Goal: Task Accomplishment & Management: Use online tool/utility

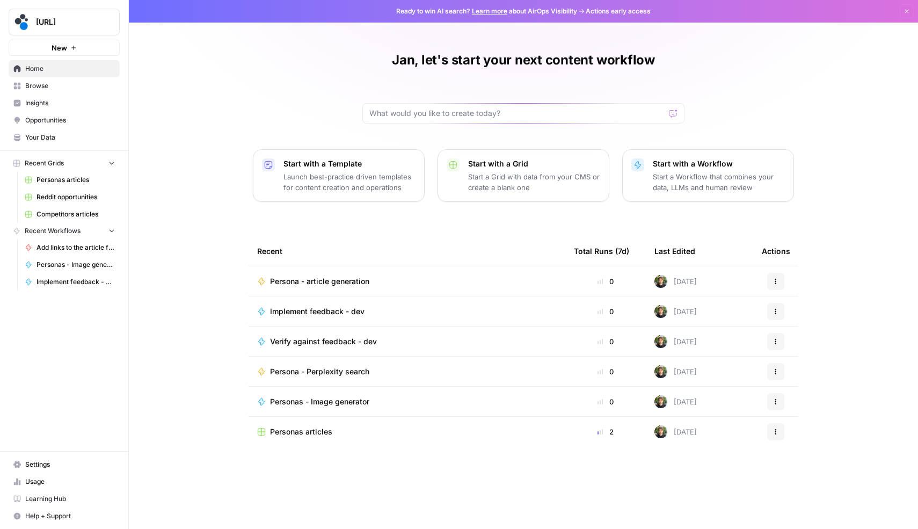
click at [55, 136] on span "Your Data" at bounding box center [70, 138] width 90 height 10
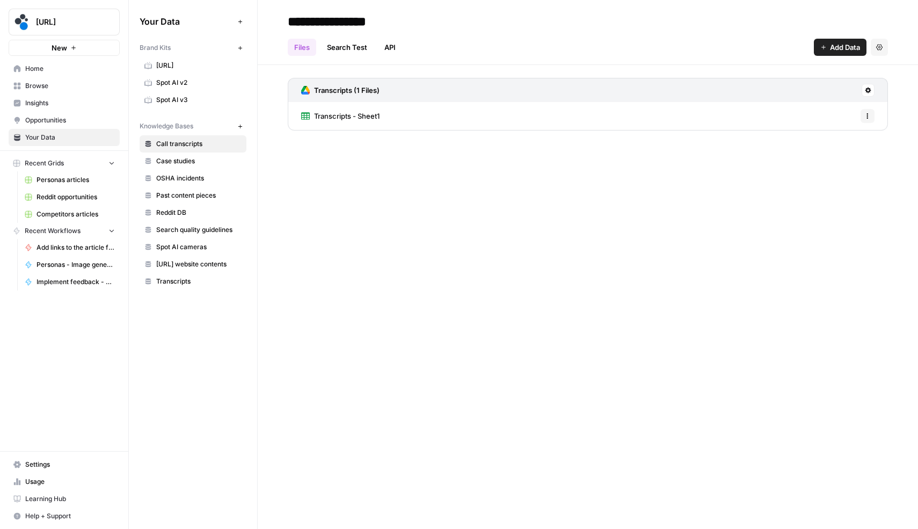
click at [186, 101] on span "Spot AI v3" at bounding box center [198, 100] width 85 height 10
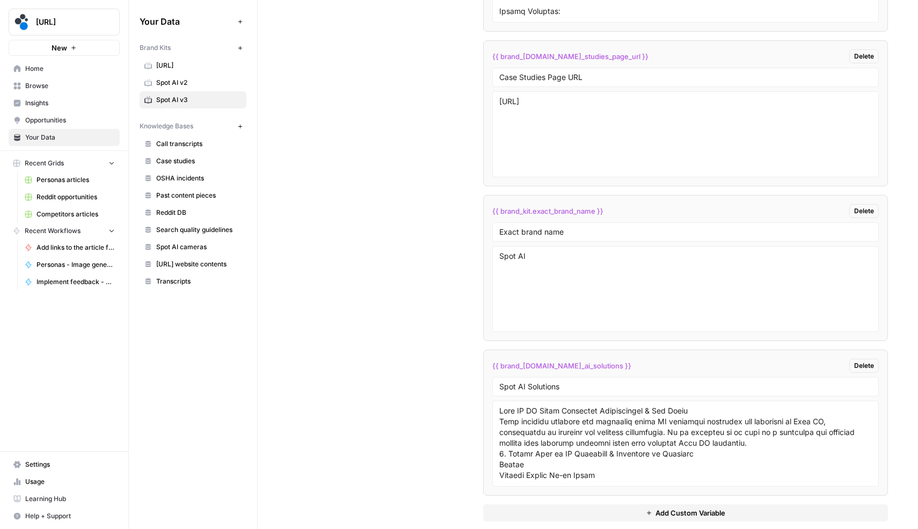
scroll to position [2331, 0]
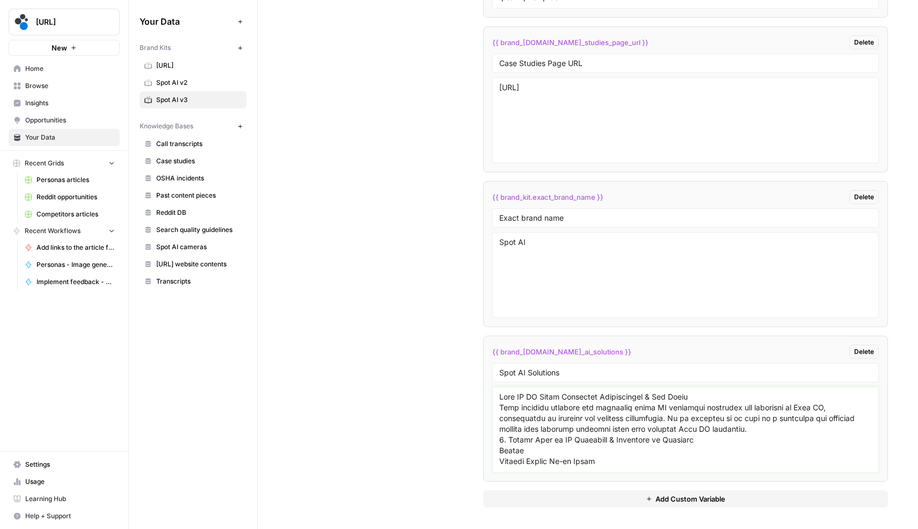
click at [584, 437] on textarea at bounding box center [685, 429] width 373 height 76
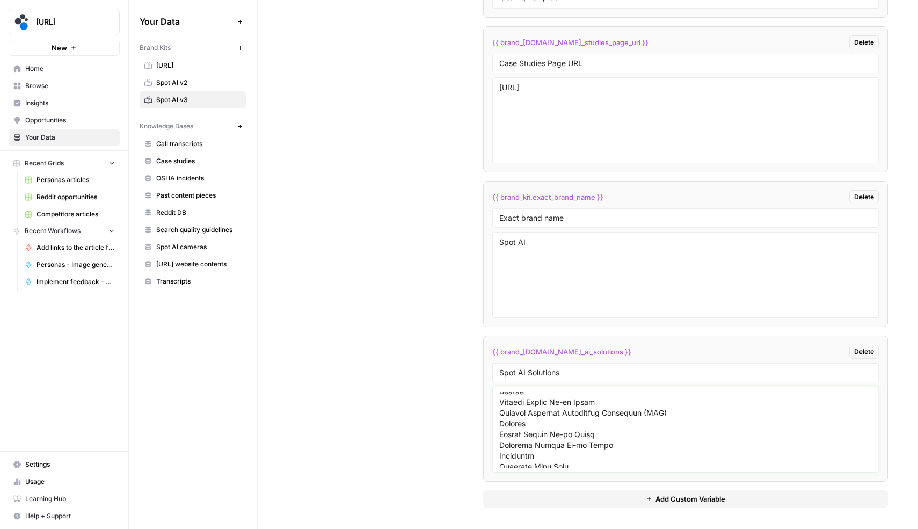
scroll to position [63, 0]
click at [61, 181] on span "Personas articles" at bounding box center [75, 180] width 78 height 10
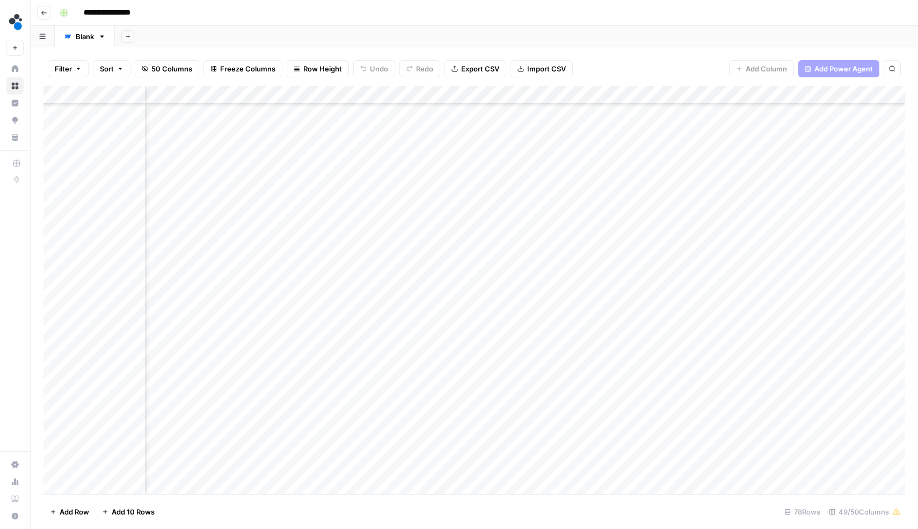
scroll to position [765, 3917]
click at [209, 205] on div "Add Column" at bounding box center [473, 290] width 861 height 408
click at [252, 203] on div "Add Column" at bounding box center [473, 290] width 861 height 408
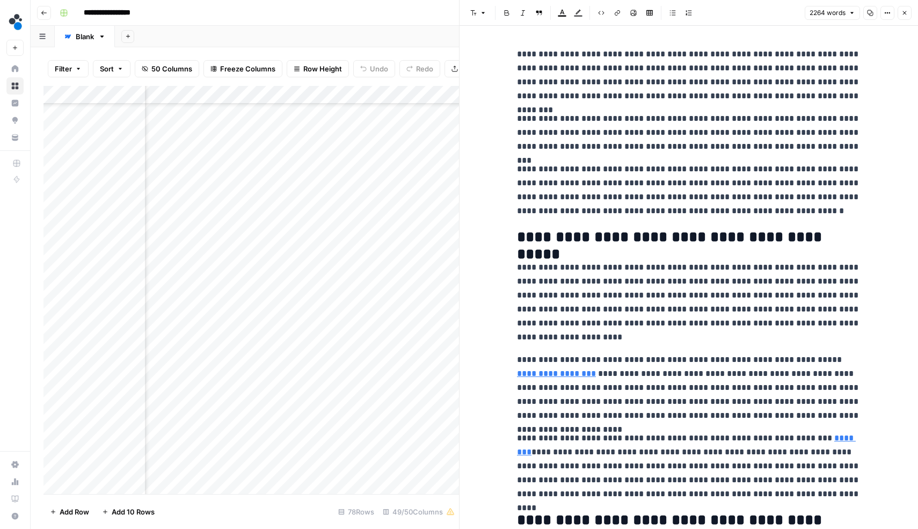
click at [867, 13] on icon "button" at bounding box center [870, 13] width 6 height 6
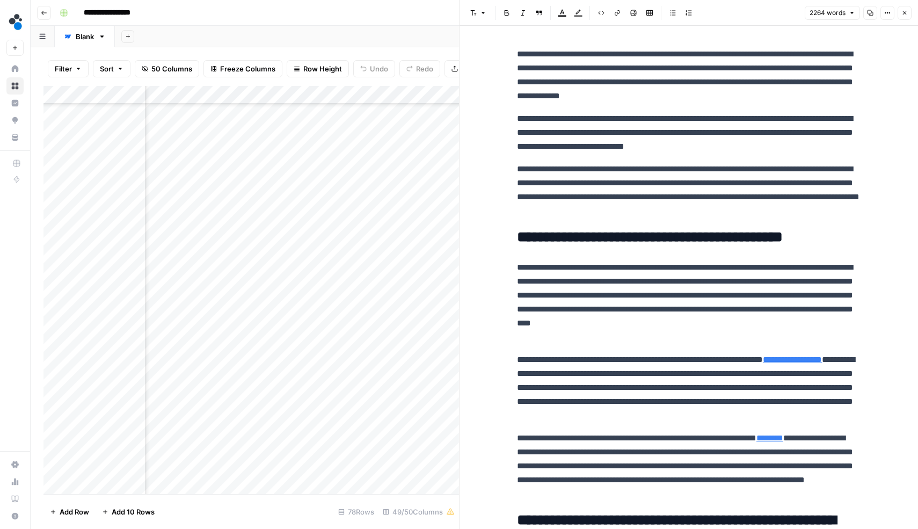
scroll to position [770, 3917]
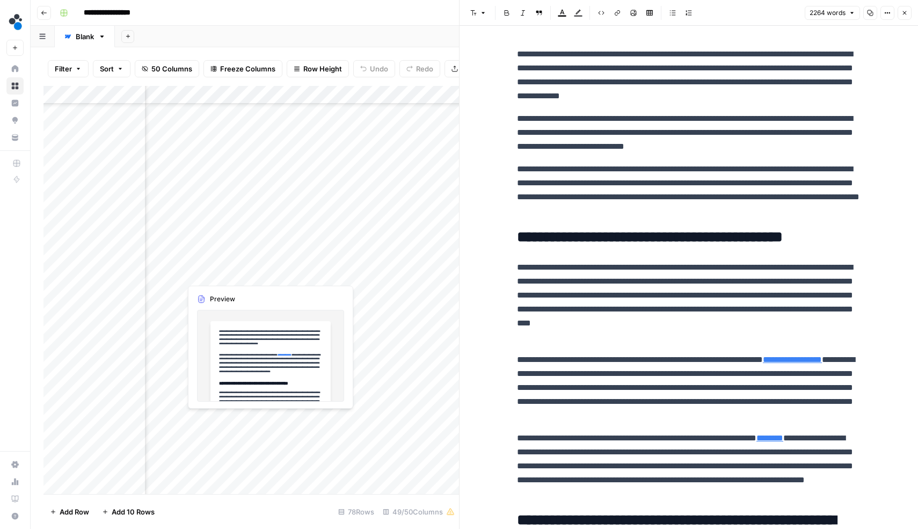
click at [215, 270] on div "Add Column" at bounding box center [250, 290] width 415 height 408
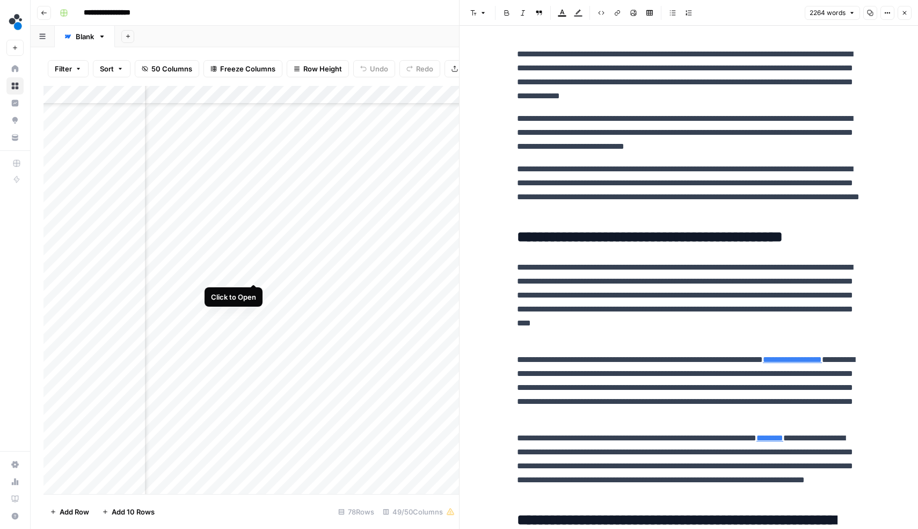
click at [253, 274] on div "Add Column" at bounding box center [250, 290] width 415 height 408
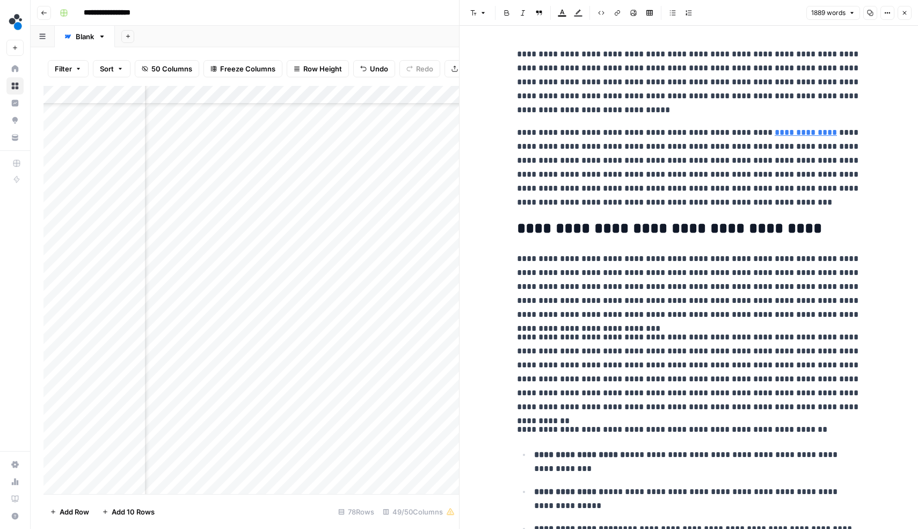
click at [867, 11] on icon "button" at bounding box center [870, 13] width 6 height 6
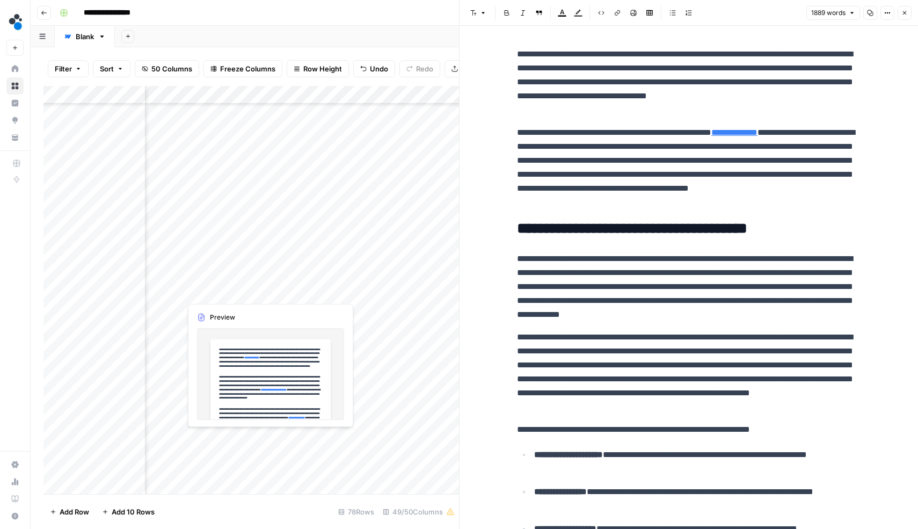
click at [210, 295] on div "Add Column" at bounding box center [250, 290] width 415 height 408
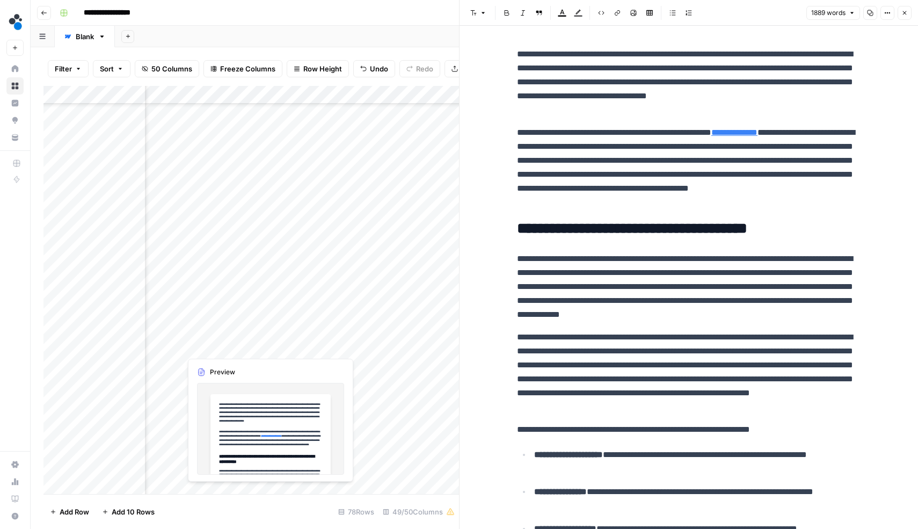
click at [220, 347] on div "Add Column" at bounding box center [250, 290] width 415 height 408
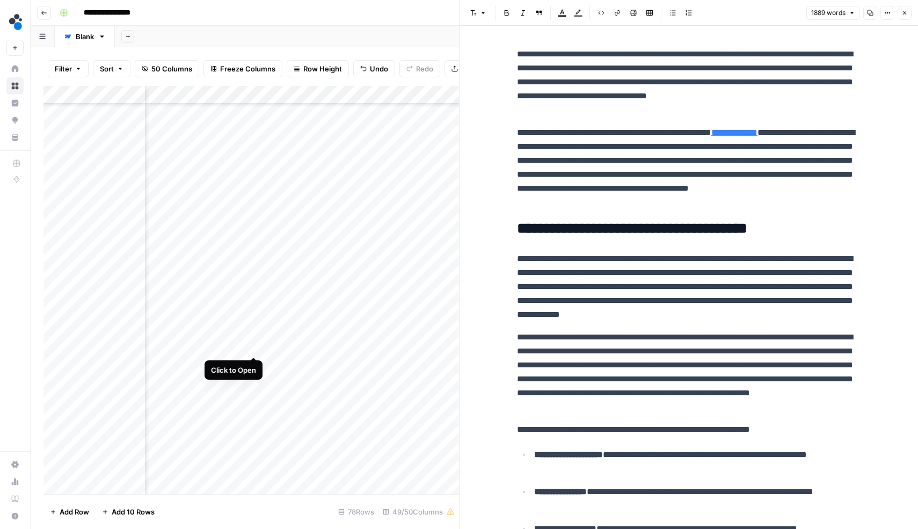
click at [255, 346] on div "Add Column" at bounding box center [250, 290] width 415 height 408
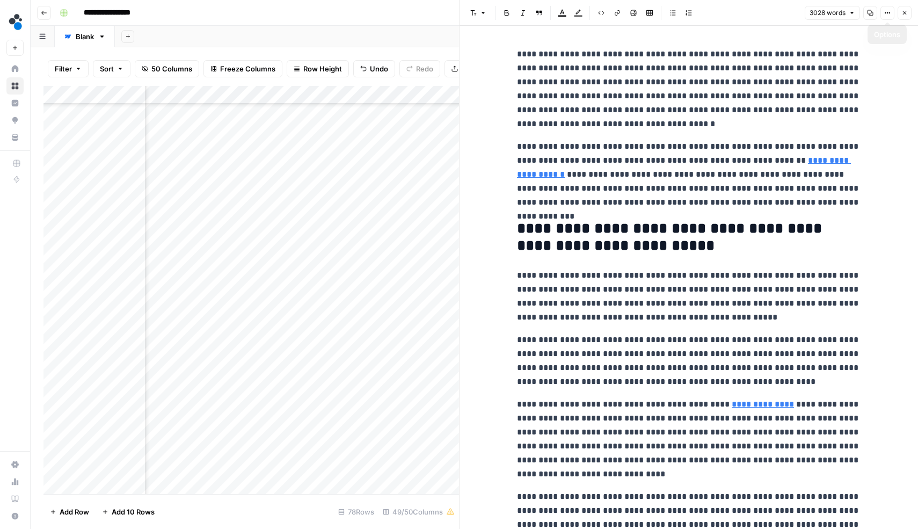
click at [867, 16] on button "Copy" at bounding box center [870, 13] width 14 height 14
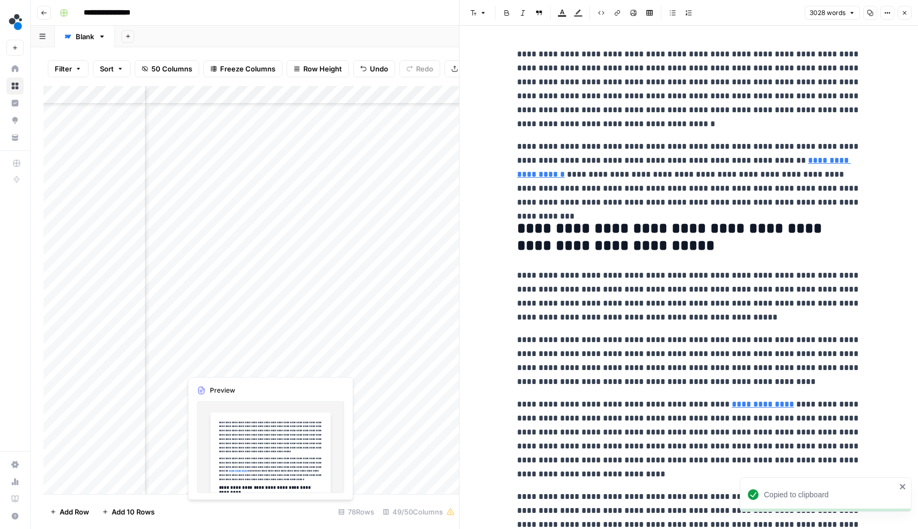
click at [218, 363] on div "Add Column" at bounding box center [250, 290] width 415 height 408
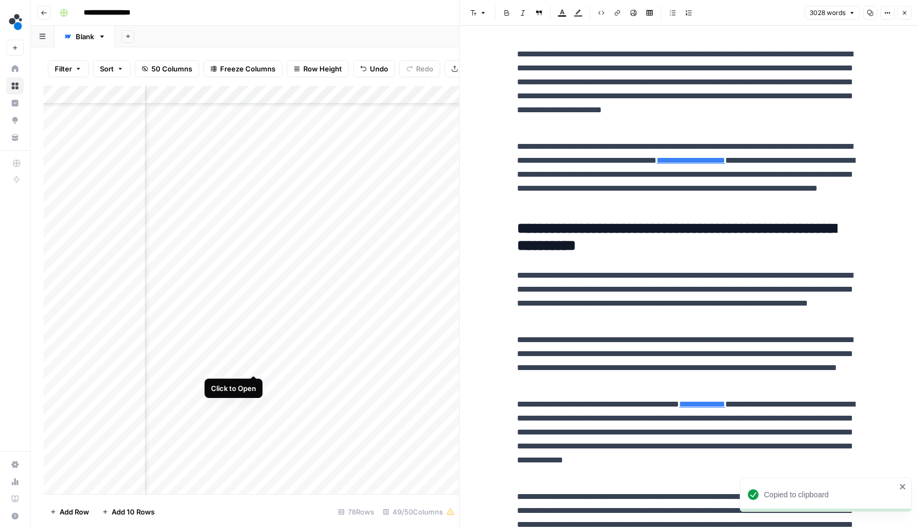
click at [254, 365] on div "Add Column" at bounding box center [250, 290] width 415 height 408
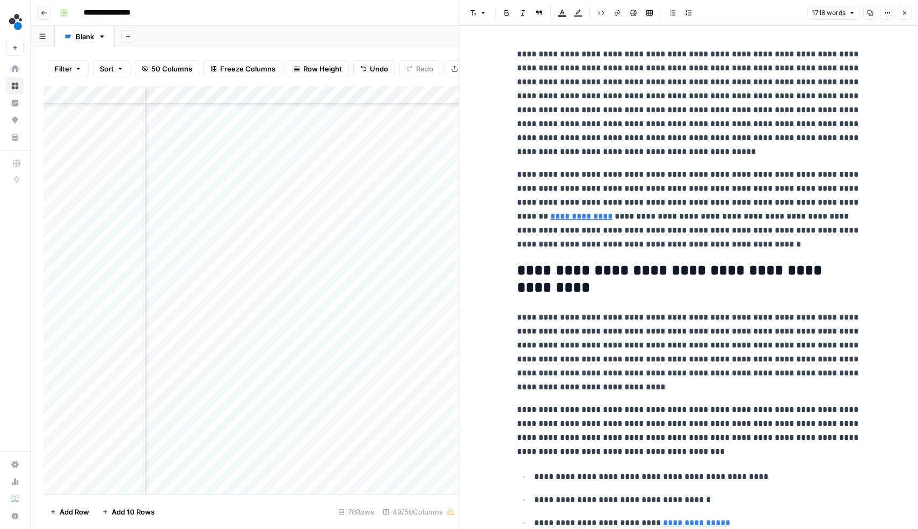
click at [868, 13] on icon "button" at bounding box center [870, 13] width 6 height 6
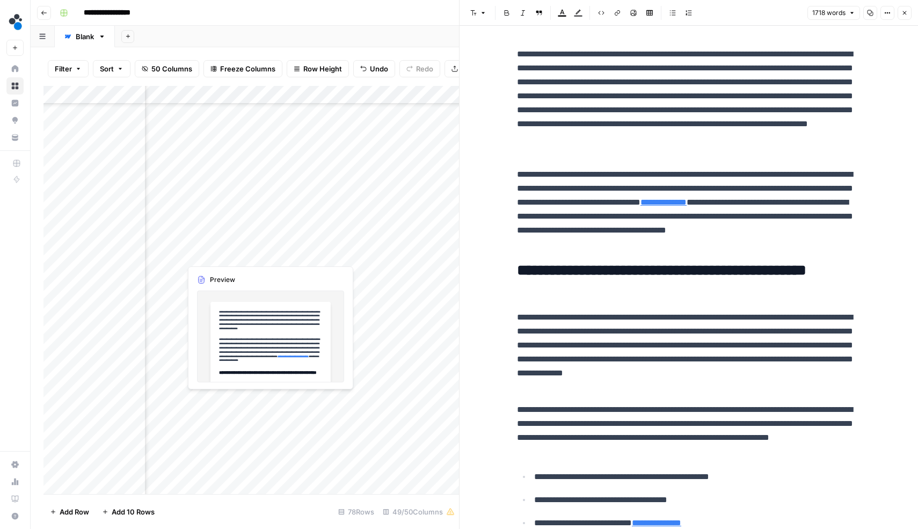
click at [231, 399] on div "Add Column" at bounding box center [250, 290] width 415 height 408
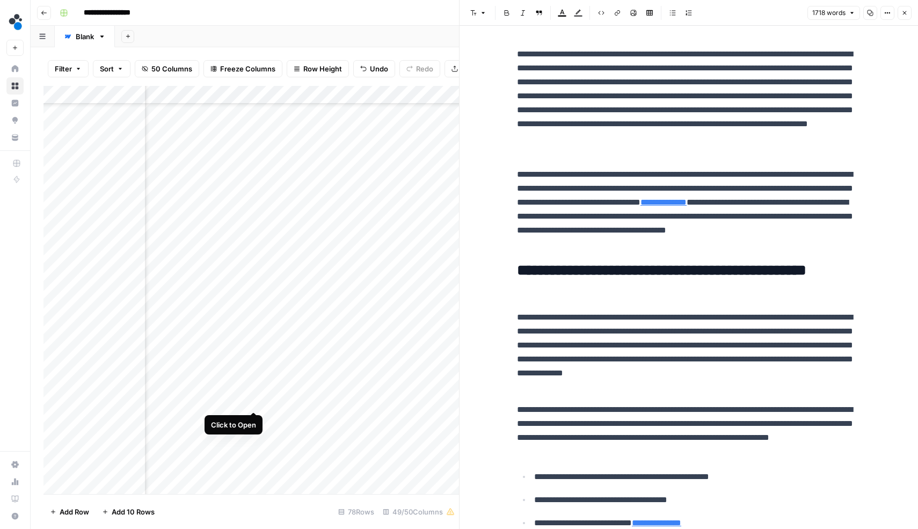
click at [255, 398] on div "Add Column" at bounding box center [250, 290] width 415 height 408
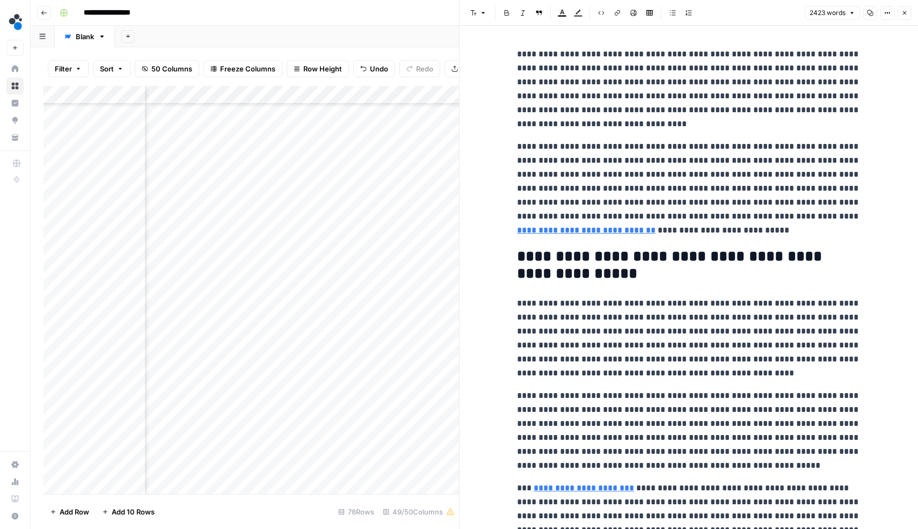
click at [869, 13] on icon "button" at bounding box center [870, 13] width 6 height 6
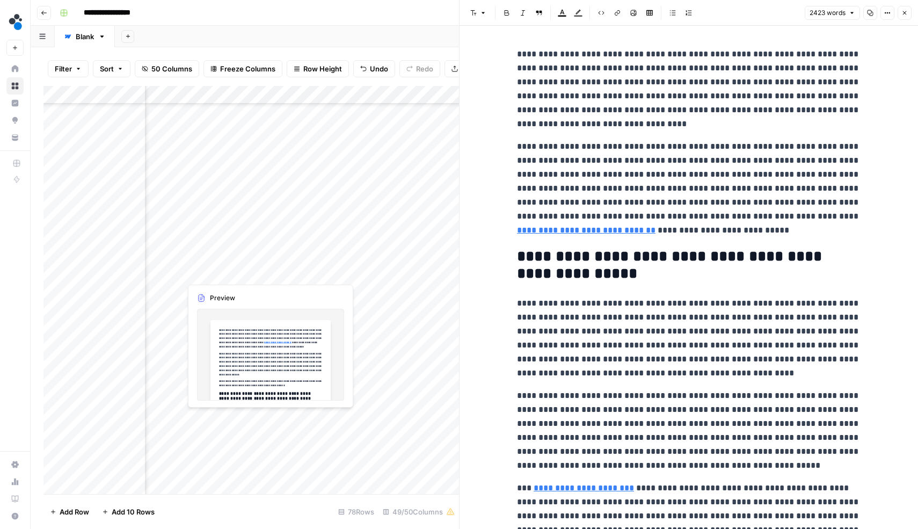
click at [237, 419] on div "Add Column" at bounding box center [250, 290] width 415 height 408
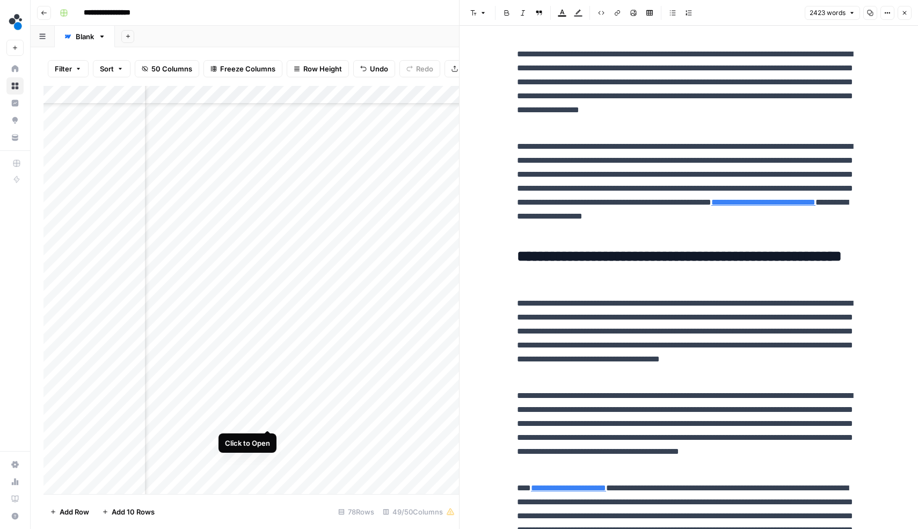
click at [268, 420] on div "Add Column" at bounding box center [250, 290] width 415 height 408
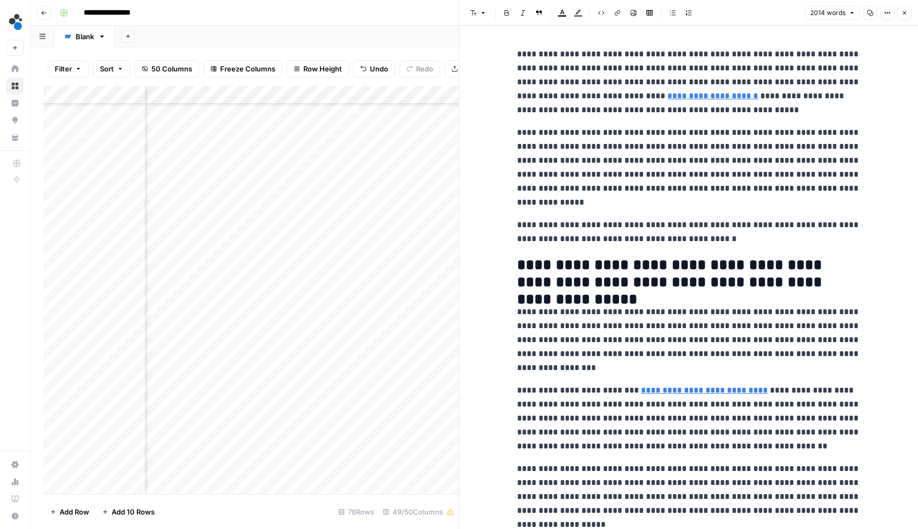
click at [875, 13] on button "Copy" at bounding box center [870, 13] width 14 height 14
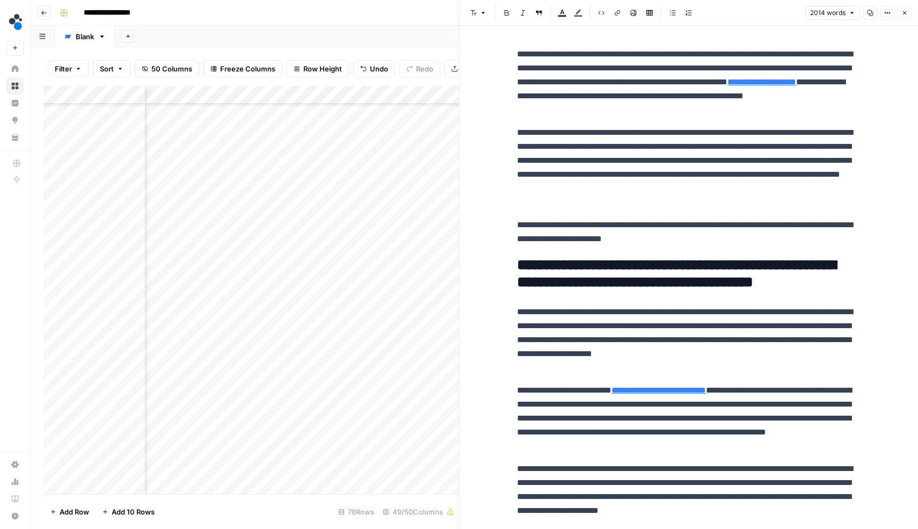
scroll to position [849, 3917]
click at [253, 393] on div "Add Column" at bounding box center [250, 290] width 415 height 408
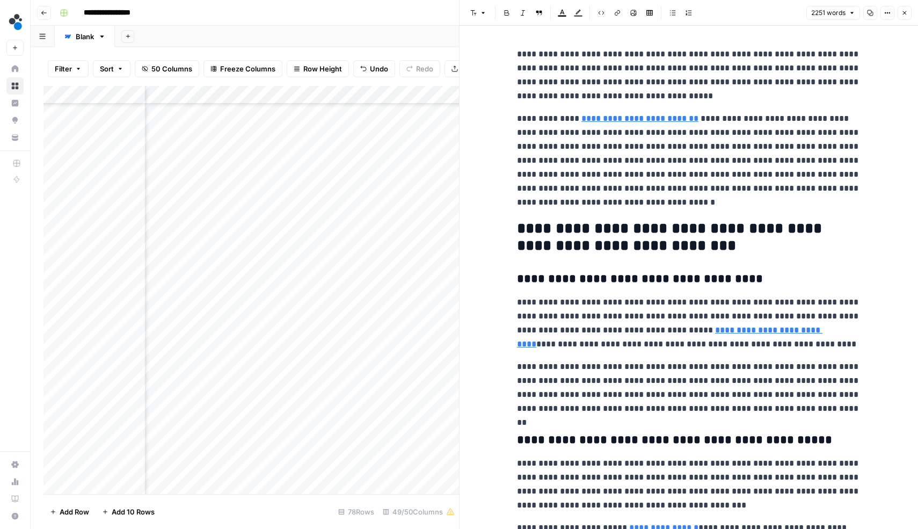
click at [870, 14] on icon "button" at bounding box center [870, 13] width 6 height 6
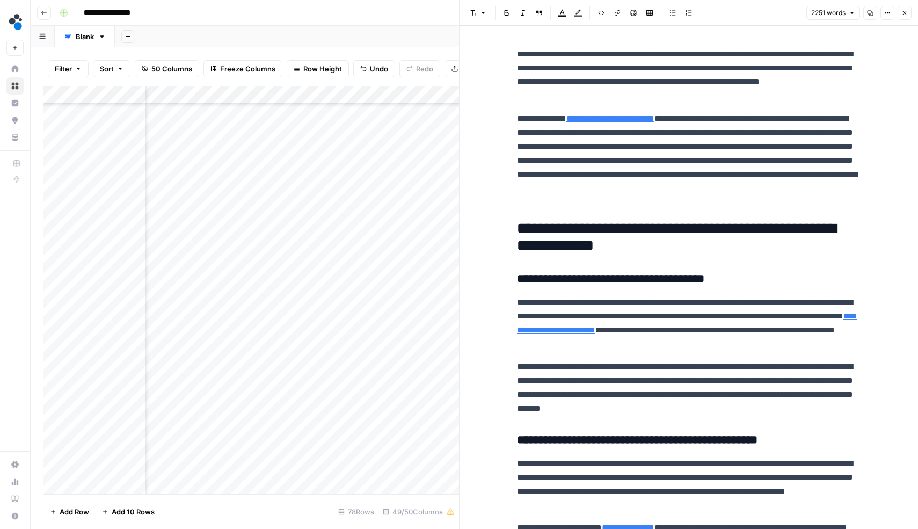
scroll to position [897, 3917]
click at [252, 402] on div "Add Column" at bounding box center [250, 290] width 415 height 408
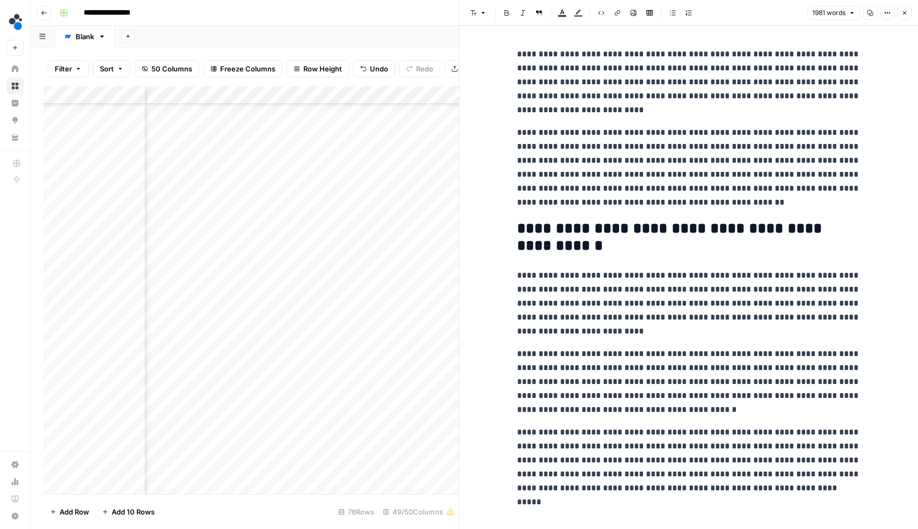
click at [868, 10] on icon "button" at bounding box center [870, 13] width 6 height 6
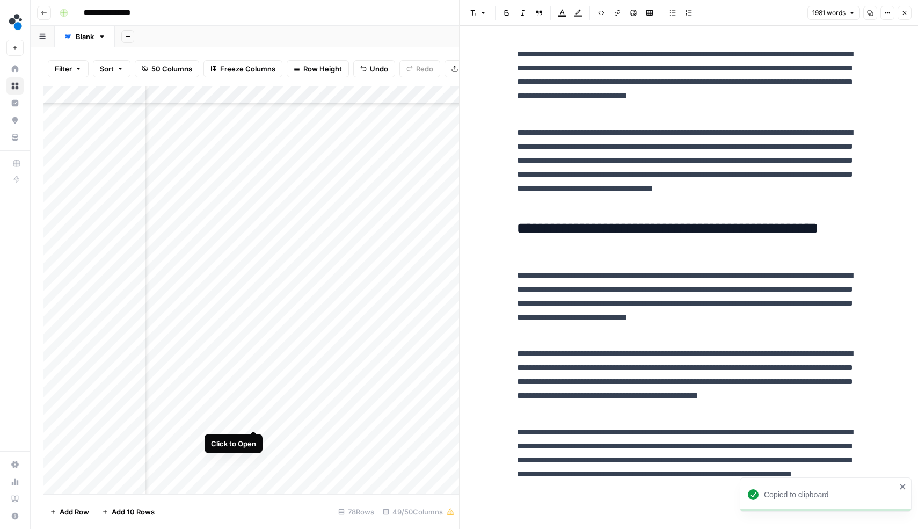
click at [254, 420] on div "Add Column" at bounding box center [250, 290] width 415 height 408
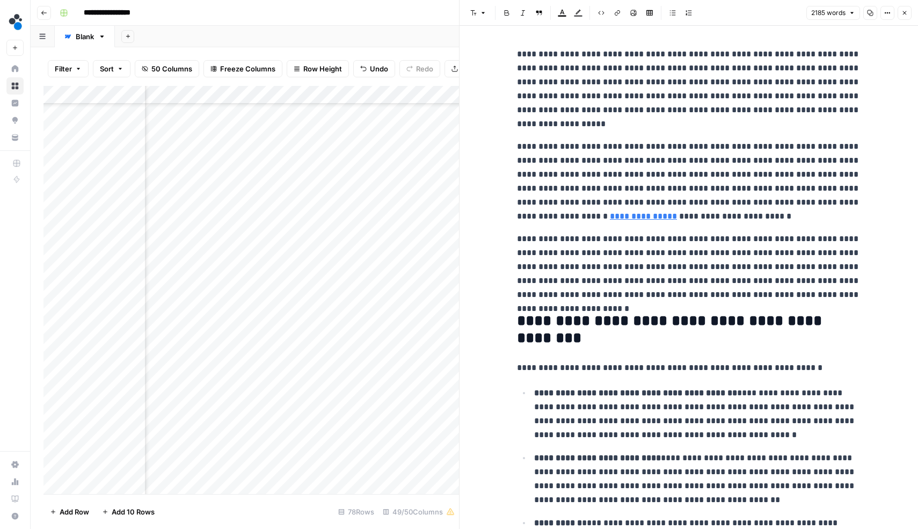
click at [868, 14] on icon "button" at bounding box center [870, 13] width 6 height 6
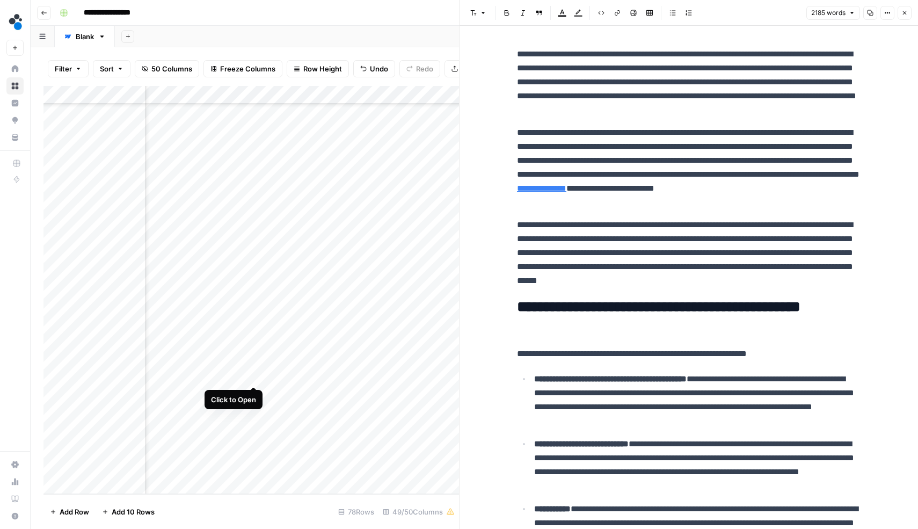
click at [253, 374] on div "Add Column" at bounding box center [250, 290] width 415 height 408
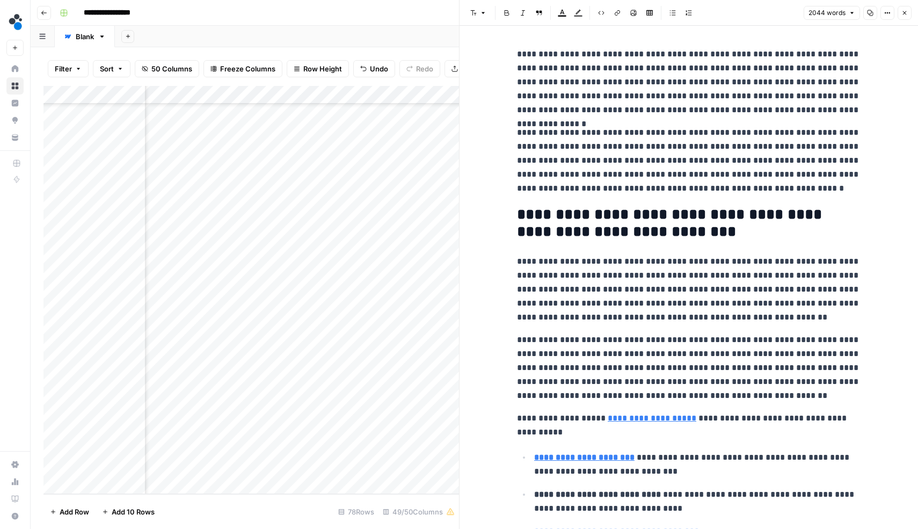
click at [867, 12] on icon "button" at bounding box center [870, 13] width 6 height 6
